Goal: Transaction & Acquisition: Purchase product/service

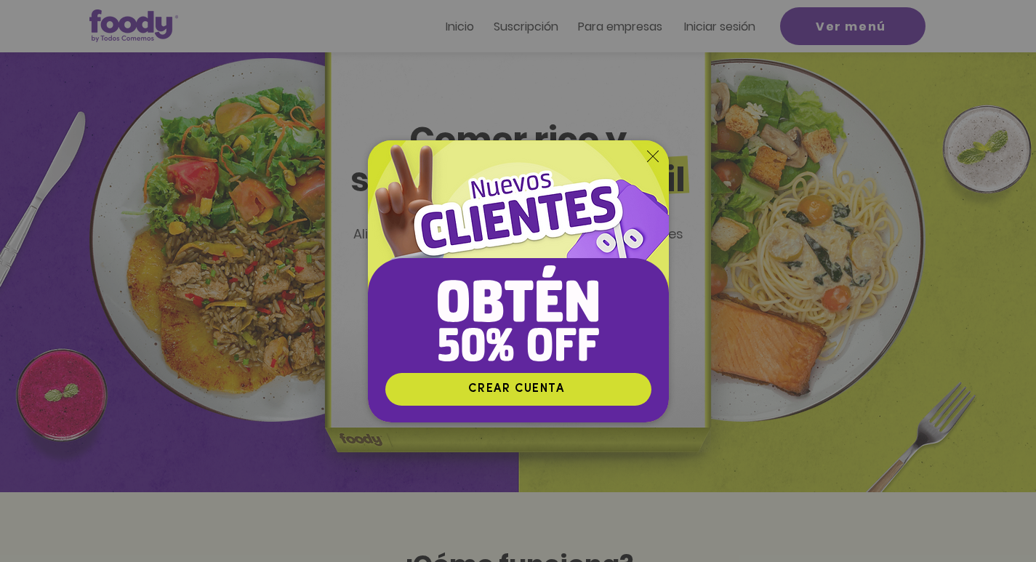
click at [469, 341] on icon "Nuevos suscriptores 50% off" at bounding box center [518, 313] width 161 height 96
click at [652, 150] on icon "Volver al sitio" at bounding box center [653, 156] width 12 height 12
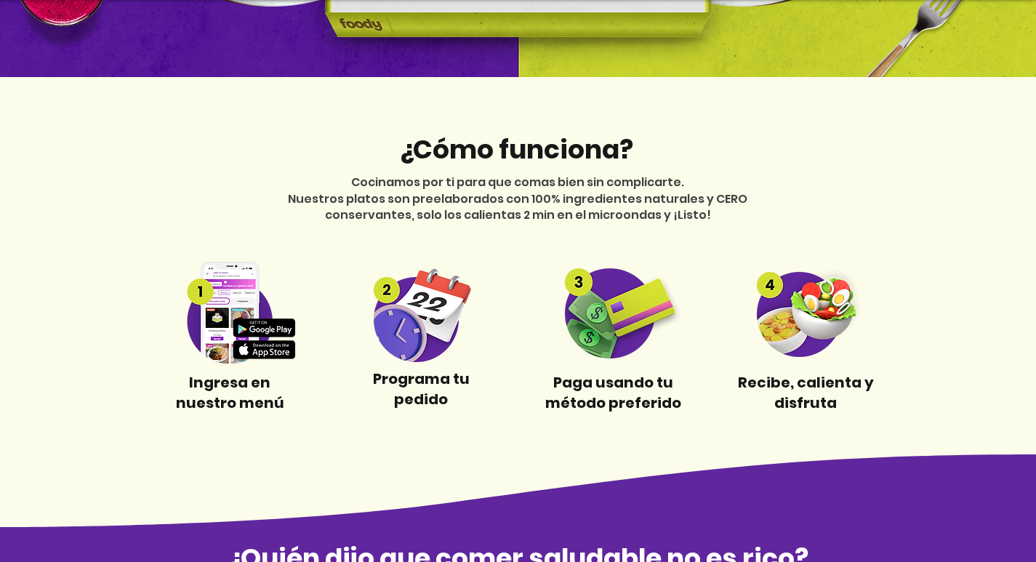
scroll to position [485, 0]
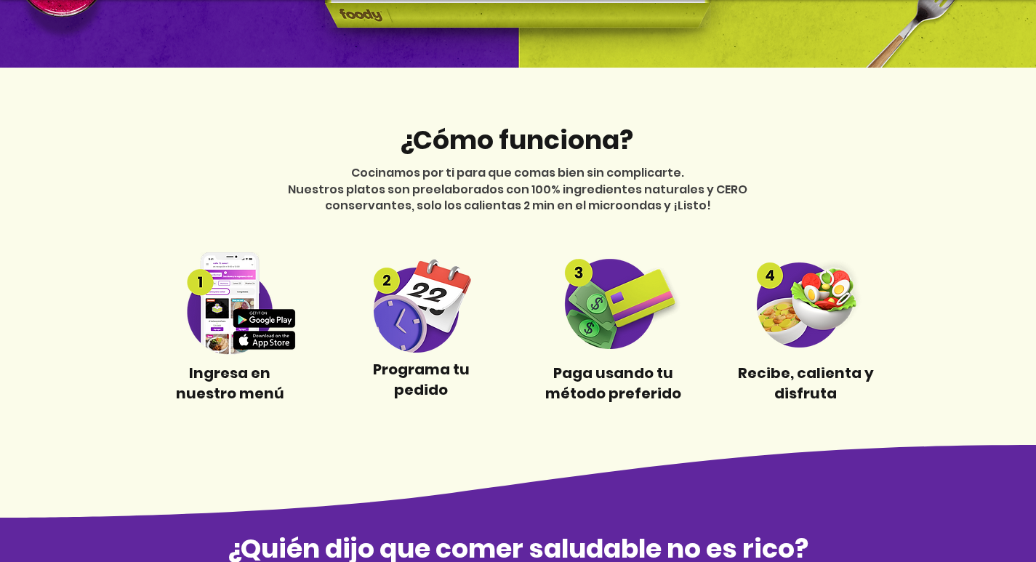
drag, startPoint x: 222, startPoint y: 318, endPoint x: 223, endPoint y: 347, distance: 28.4
click at [223, 319] on img at bounding box center [230, 303] width 136 height 102
click at [214, 385] on span "Ingresa en nuestro menú" at bounding box center [230, 383] width 108 height 41
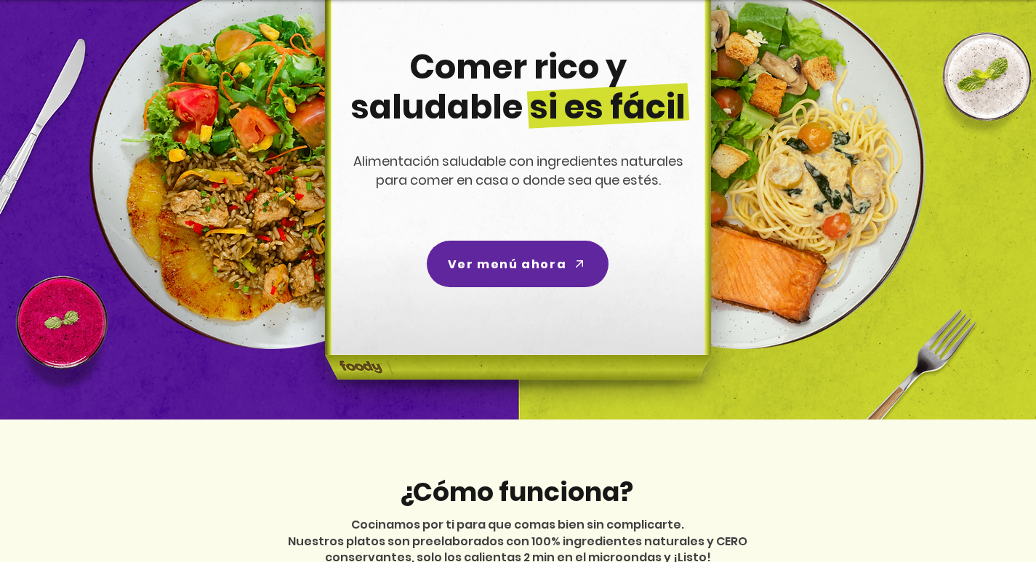
scroll to position [0, 0]
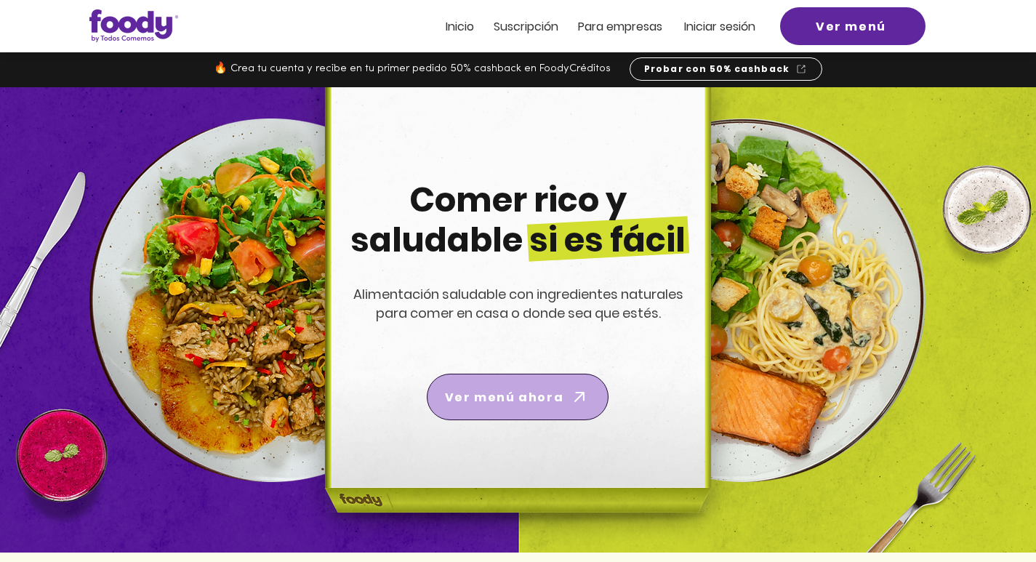
click at [470, 395] on span "Ver menú ahora" at bounding box center [504, 397] width 118 height 18
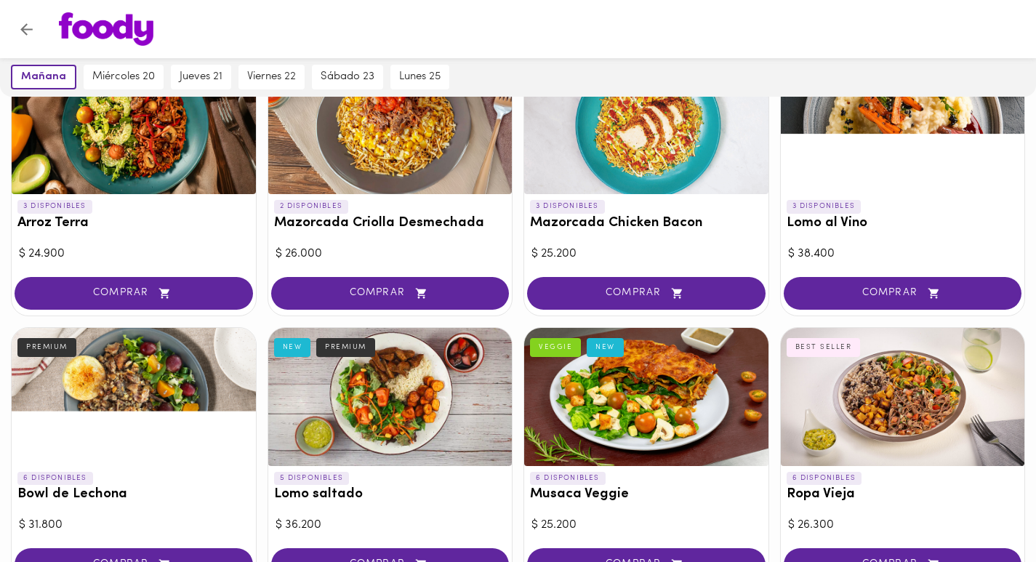
scroll to position [242, 0]
